Goal: Information Seeking & Learning: Learn about a topic

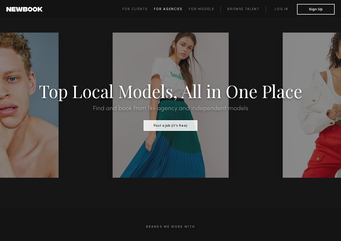
click at [169, 10] on span "For Agencies" at bounding box center [168, 9] width 28 height 3
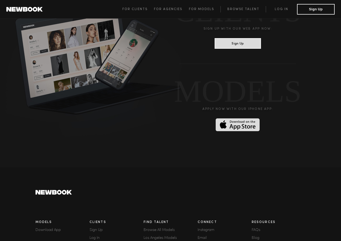
scroll to position [1429, 0]
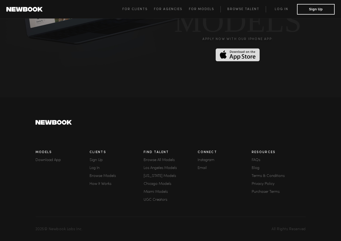
click at [258, 159] on link "FAQs" at bounding box center [279, 161] width 54 height 4
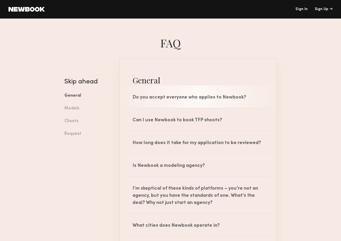
click at [220, 99] on div "Do you accept everyone who applies to Newbook?" at bounding box center [198, 97] width 157 height 22
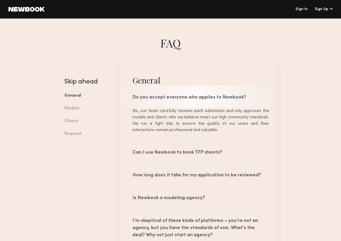
click at [220, 99] on div "Do you accept everyone who applies to Newbook?" at bounding box center [198, 97] width 157 height 22
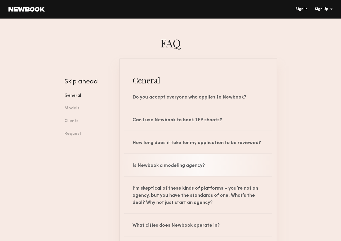
click at [197, 167] on div "Is Newbook a modeling agency?" at bounding box center [198, 165] width 157 height 22
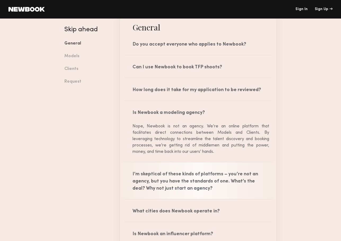
scroll to position [106, 0]
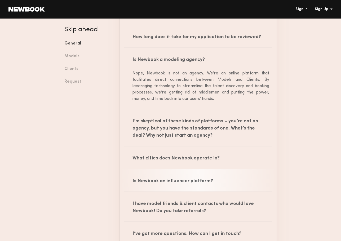
click at [162, 184] on div "Is Newbook an influencer platform?" at bounding box center [198, 180] width 157 height 22
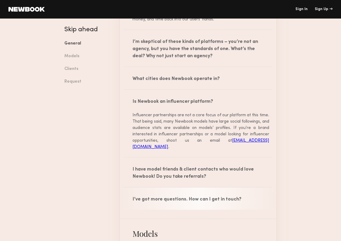
scroll to position [239, 0]
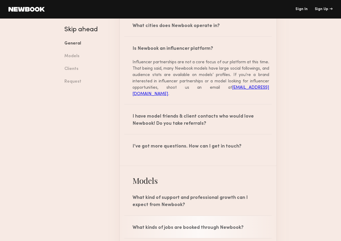
click at [169, 227] on div "What kinds of jobs are booked through Newbook?" at bounding box center [198, 227] width 157 height 22
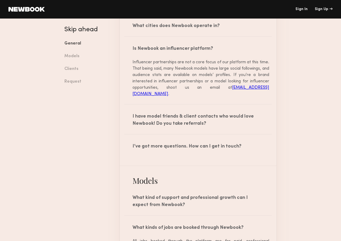
scroll to position [318, 0]
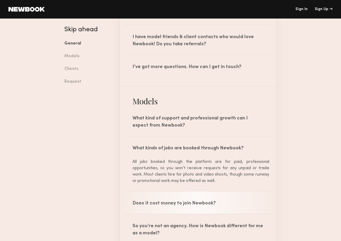
click at [174, 206] on div "Does it cost money to join Newbook?" at bounding box center [198, 203] width 157 height 22
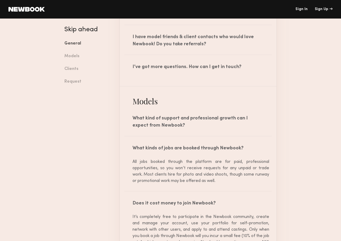
scroll to position [371, 0]
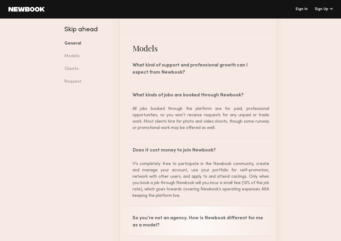
click at [192, 220] on div "So you’re not an agency. How is Newbook different for me as a model?" at bounding box center [198, 221] width 157 height 29
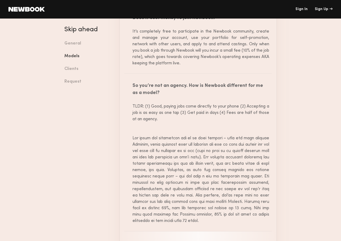
scroll to position [583, 0]
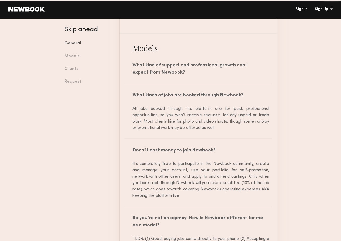
scroll to position [292, 0]
